Goal: Transaction & Acquisition: Purchase product/service

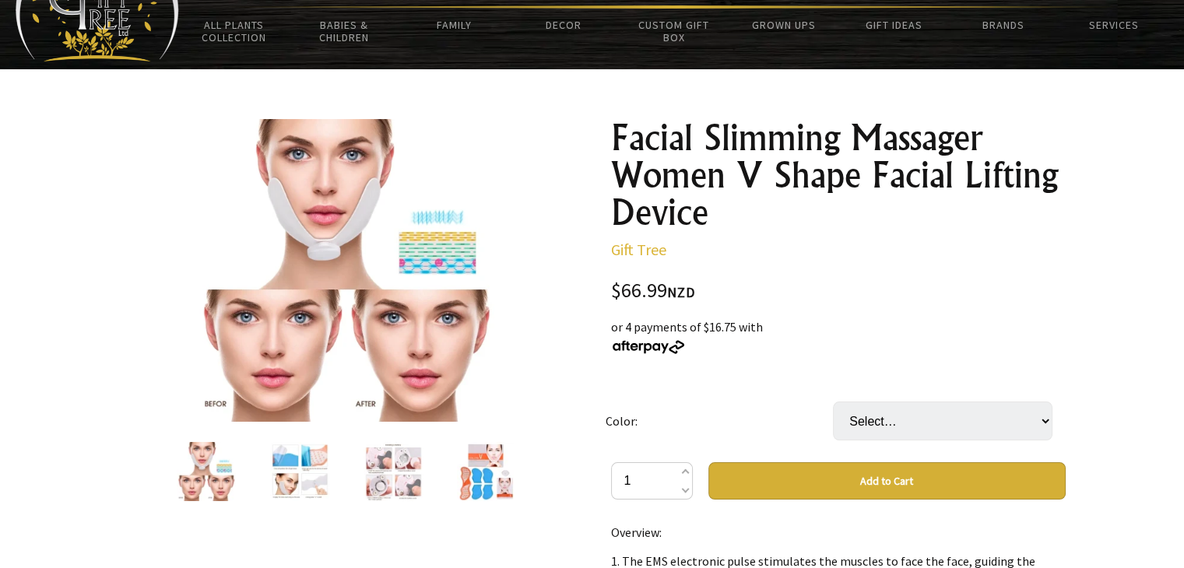
scroll to position [86, 0]
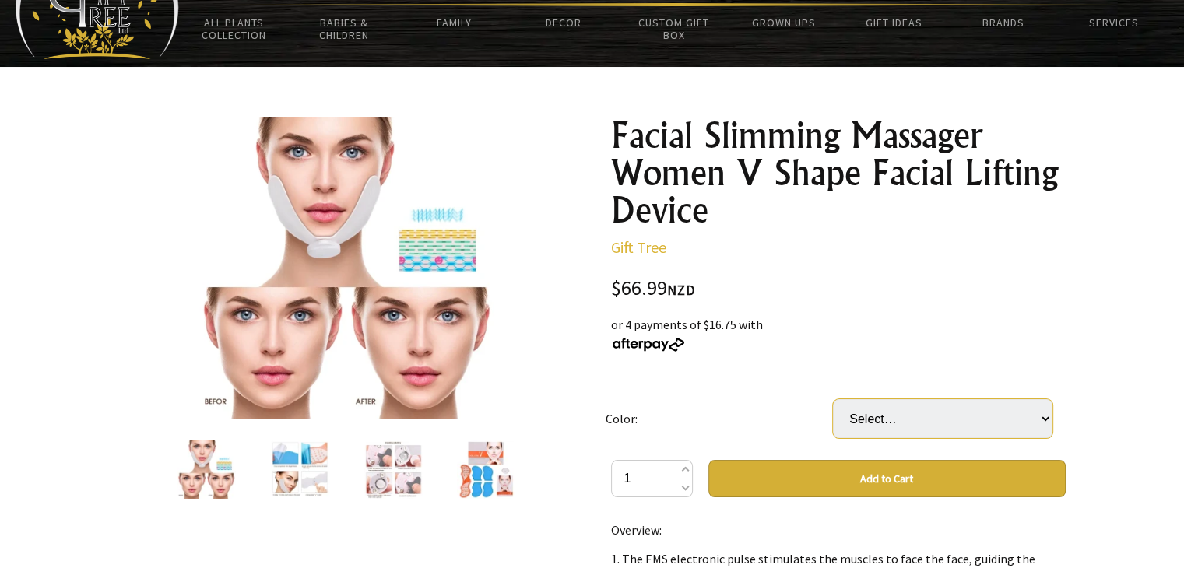
click at [956, 424] on select "Select… Grey Replace silicone white" at bounding box center [943, 418] width 220 height 39
select select "Replace silicone"
click at [833, 399] on select "Select… Grey Replace silicone white" at bounding box center [943, 418] width 220 height 39
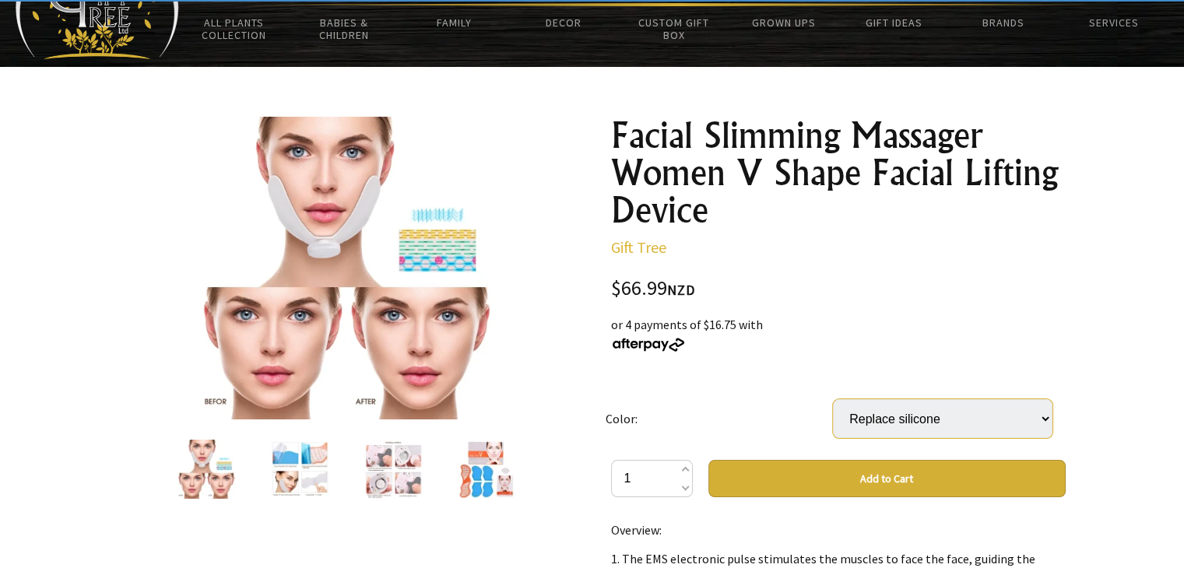
click at [970, 407] on select "Select… Grey Replace silicone white" at bounding box center [943, 418] width 220 height 39
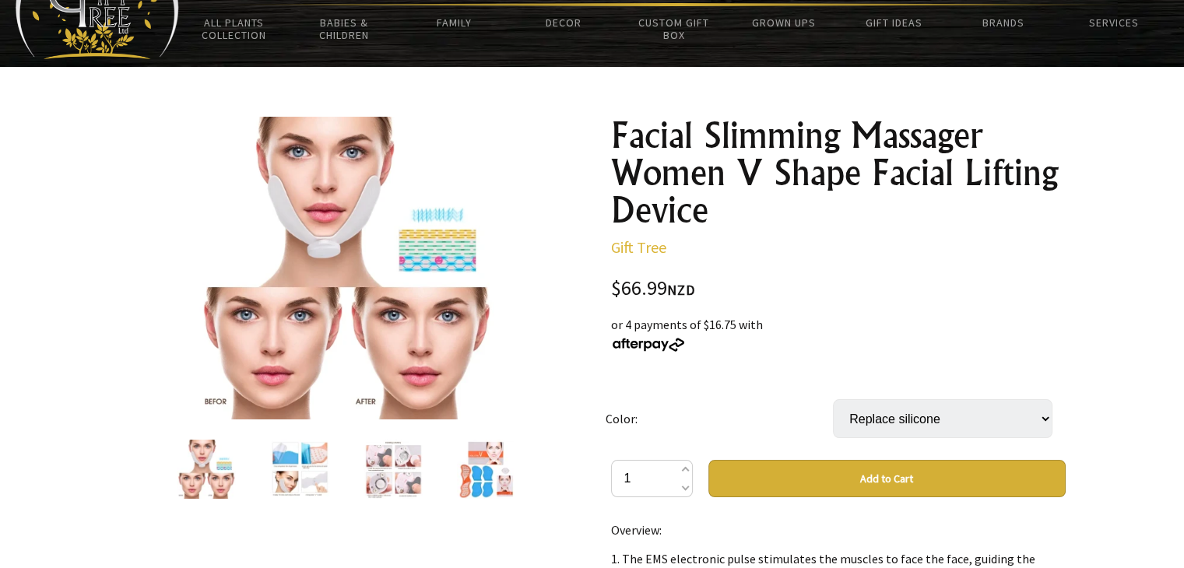
click at [931, 430] on select "Select… Grey Replace silicone white" at bounding box center [943, 418] width 220 height 39
select select "white"
click at [833, 399] on select "Select… Grey Replace silicone white" at bounding box center [943, 418] width 220 height 39
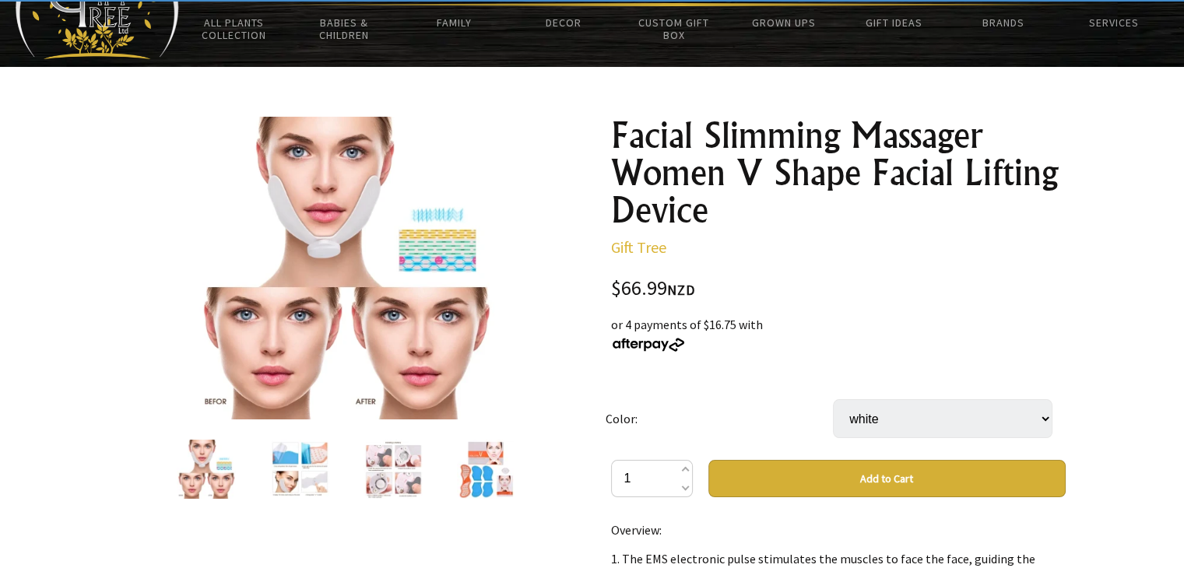
click at [859, 420] on select "Select… Grey Replace silicone white" at bounding box center [943, 418] width 220 height 39
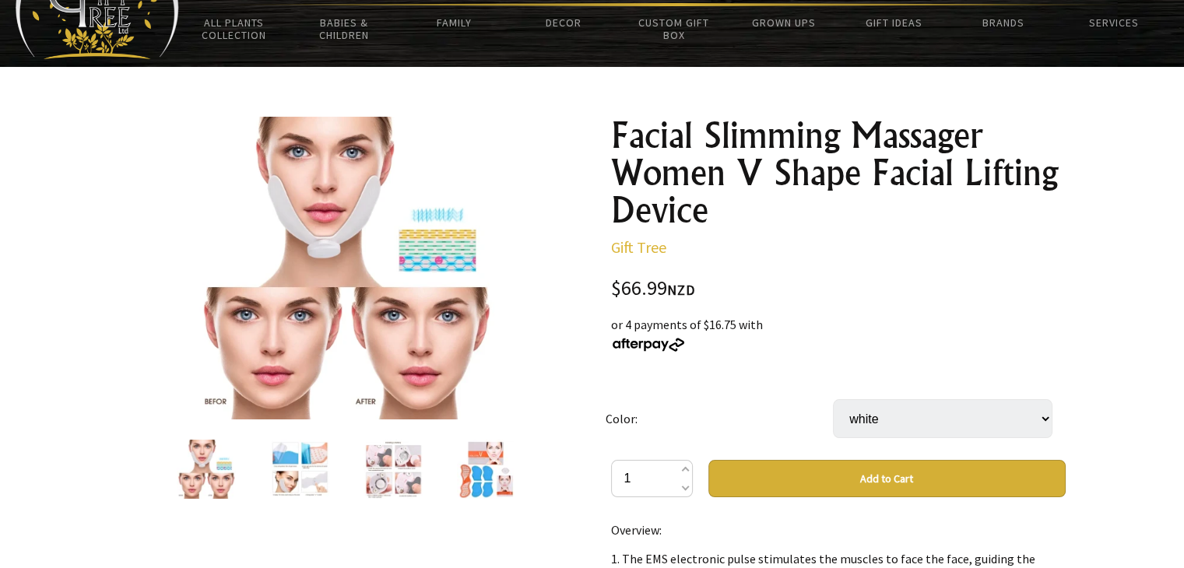
click at [893, 417] on select "Select… Grey Replace silicone white" at bounding box center [943, 418] width 220 height 39
select select
click at [833, 399] on select "Select… Grey Replace silicone white" at bounding box center [943, 418] width 220 height 39
drag, startPoint x: 756, startPoint y: 390, endPoint x: 755, endPoint y: 295, distance: 95.0
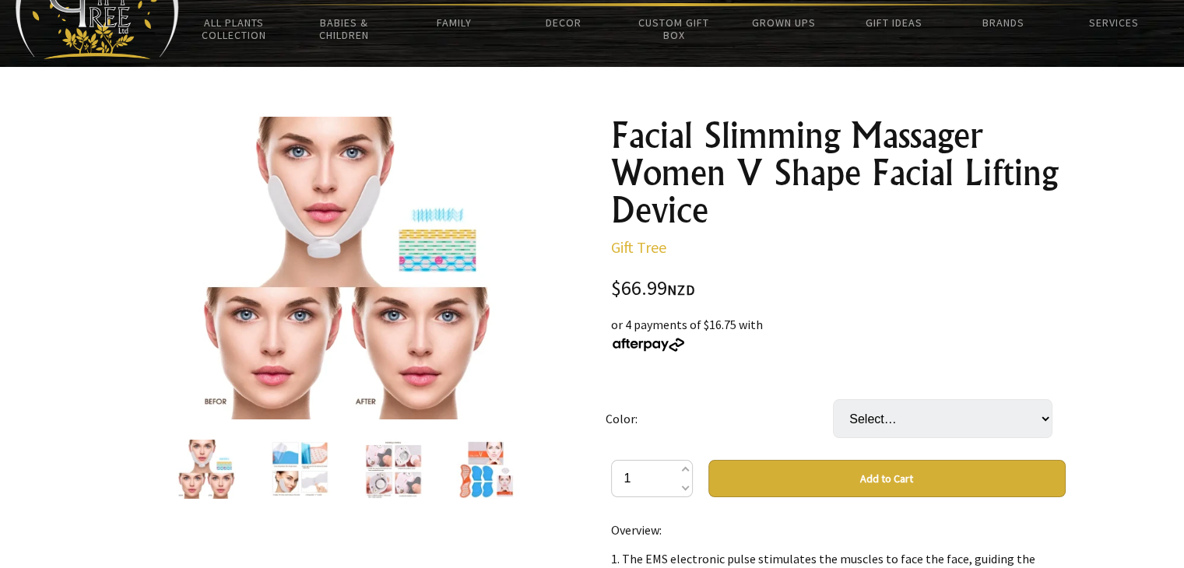
click at [986, 346] on div "or 4 payments of $16.75 with" at bounding box center [838, 333] width 455 height 37
